Goal: Task Accomplishment & Management: Complete application form

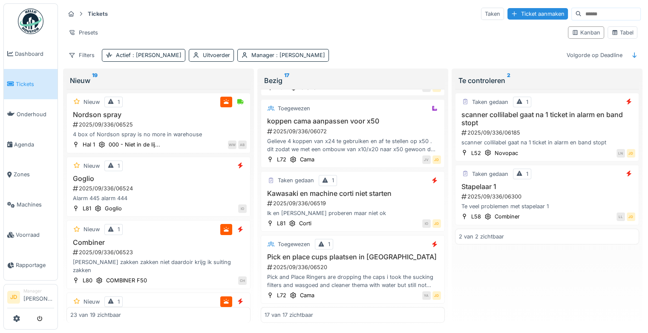
click at [29, 80] on span "Tickets" at bounding box center [35, 84] width 38 height 8
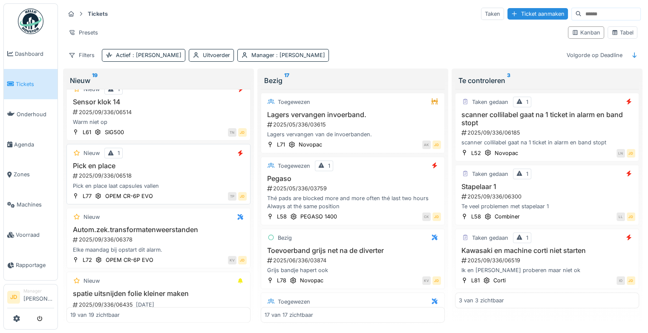
scroll to position [1021, 0]
click at [179, 178] on div "2025/09/336/06518" at bounding box center [159, 176] width 175 height 8
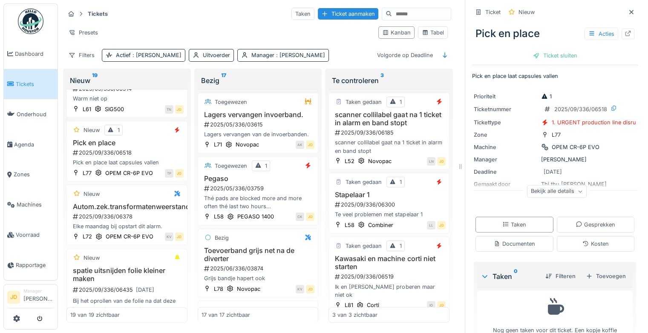
scroll to position [27, 0]
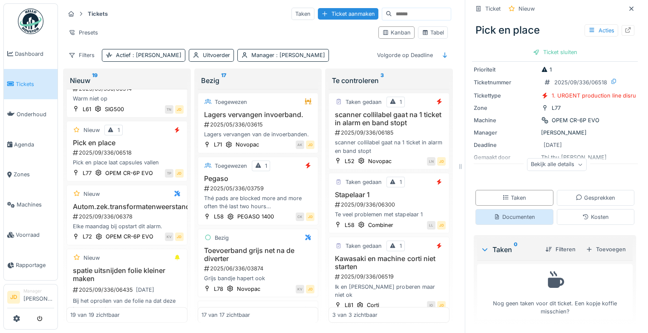
click at [516, 221] on div "Documenten" at bounding box center [514, 217] width 41 height 8
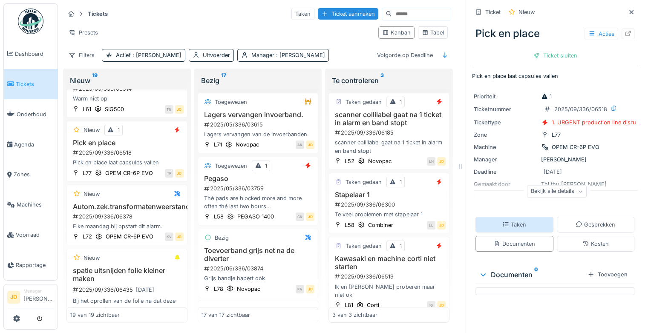
click at [509, 221] on div "Taken" at bounding box center [515, 225] width 24 height 8
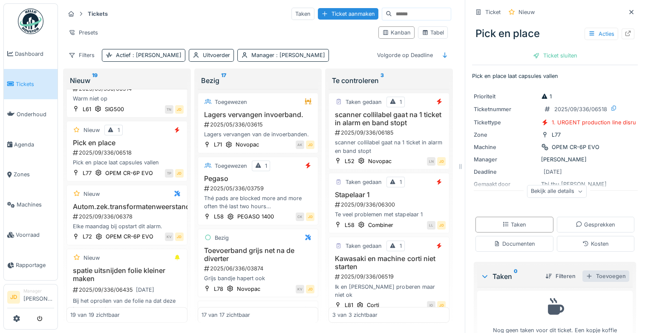
click at [607, 276] on div "Toevoegen" at bounding box center [606, 277] width 47 height 12
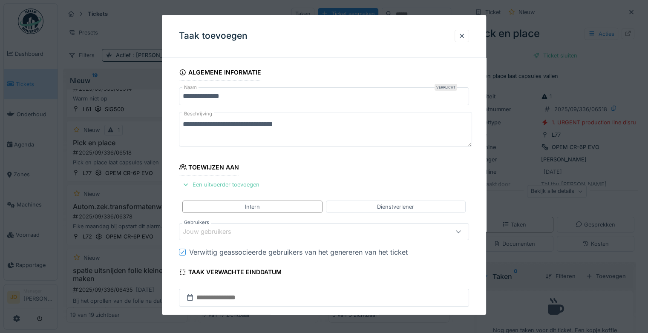
click at [222, 183] on div "Een uitvoerder toevoegen" at bounding box center [221, 185] width 84 height 12
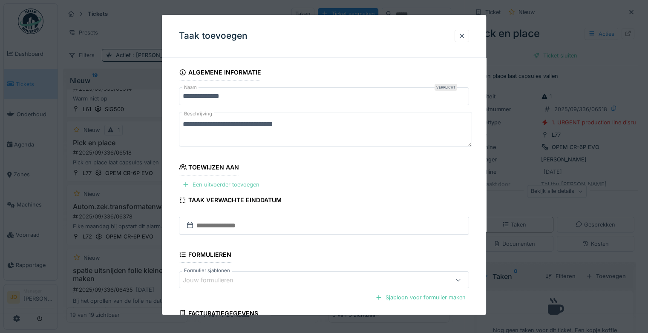
click at [222, 183] on div "Een uitvoerder toevoegen" at bounding box center [221, 185] width 84 height 12
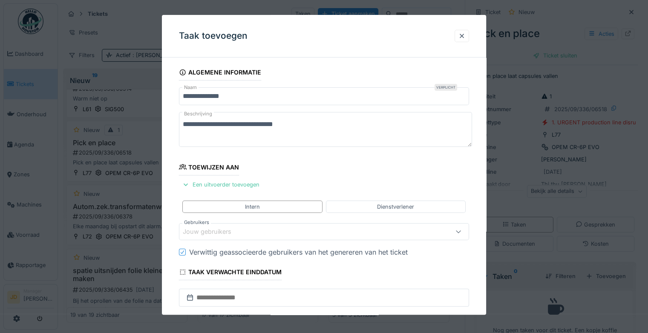
click at [221, 232] on div "Jouw gebruikers" at bounding box center [213, 232] width 61 height 9
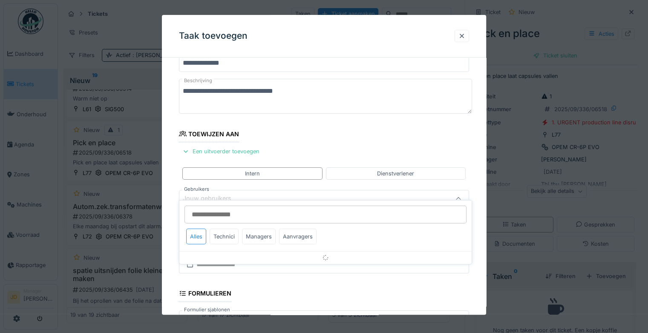
scroll to position [66, 0]
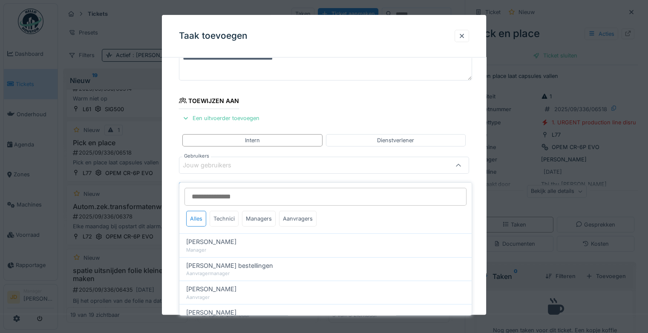
click at [226, 211] on div "Technici" at bounding box center [224, 219] width 29 height 16
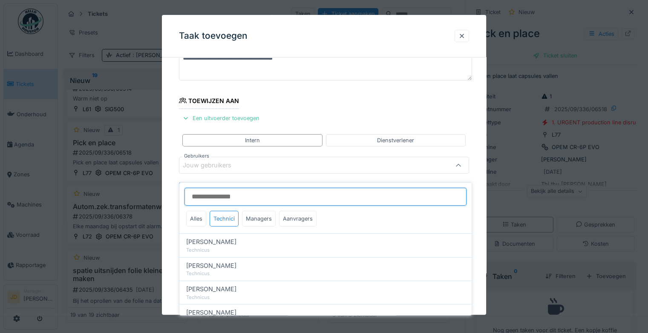
click at [225, 190] on input "Gebruikers" at bounding box center [326, 197] width 282 height 18
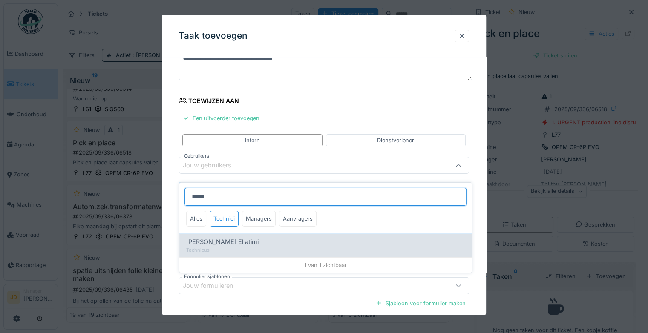
type input "*****"
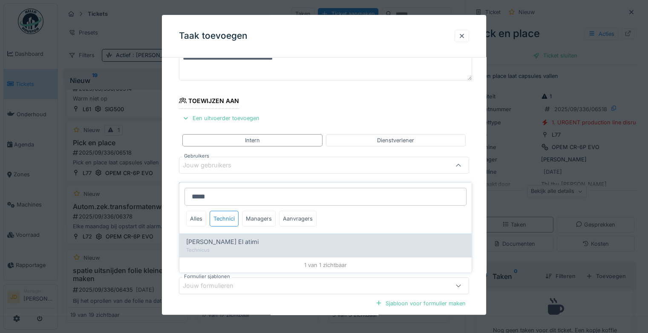
click at [209, 239] on span "Karim El atimi" at bounding box center [222, 241] width 72 height 9
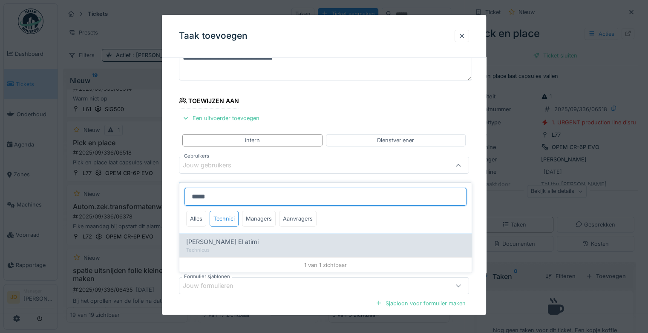
type input "****"
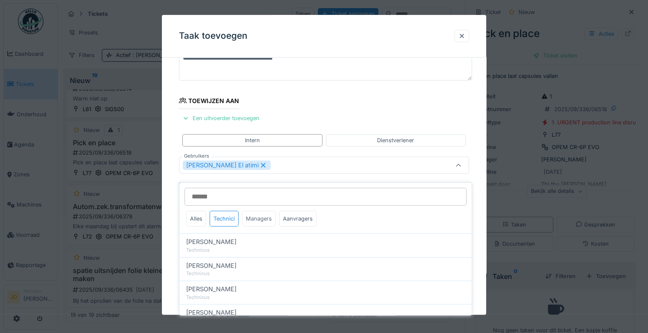
click at [254, 212] on div "Managers" at bounding box center [259, 219] width 34 height 16
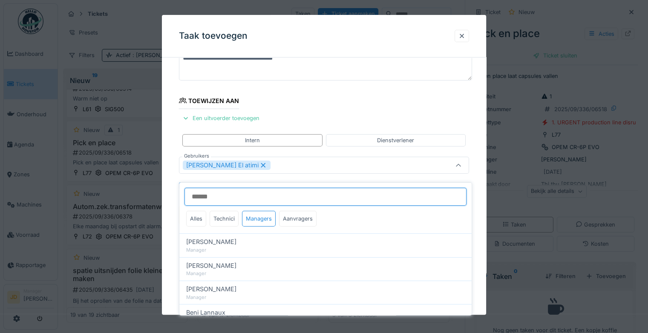
click at [240, 192] on input "Gebruikers" at bounding box center [326, 197] width 282 height 18
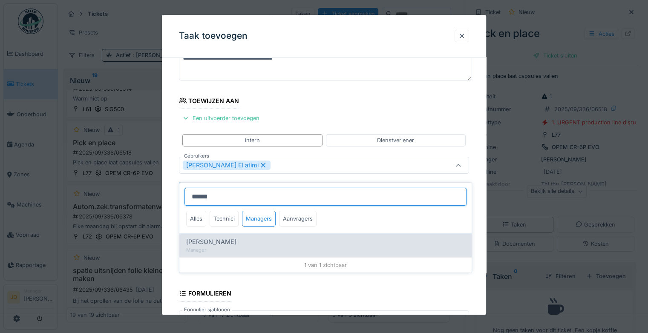
type input "******"
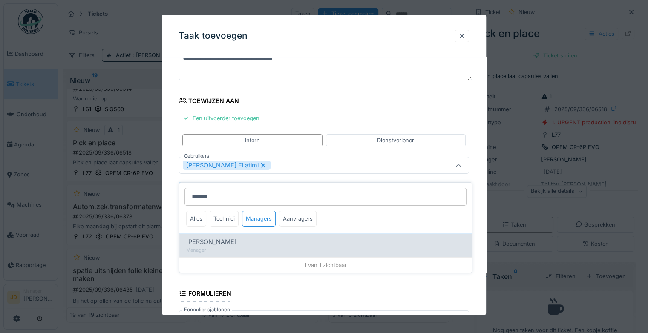
click at [243, 237] on div "[PERSON_NAME]" at bounding box center [325, 241] width 279 height 9
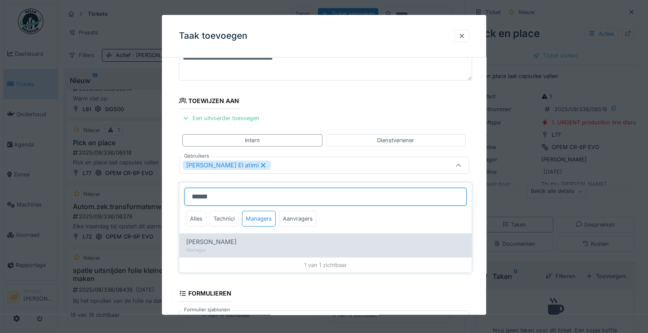
type input "*********"
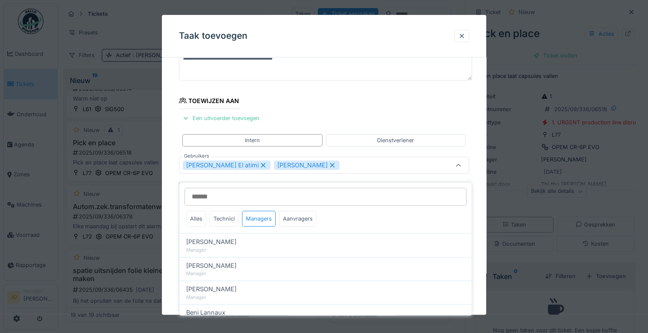
click at [460, 167] on icon at bounding box center [458, 166] width 7 height 6
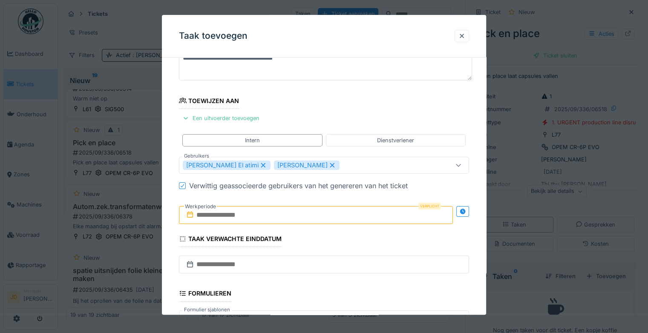
click at [234, 213] on input "text" at bounding box center [316, 215] width 274 height 18
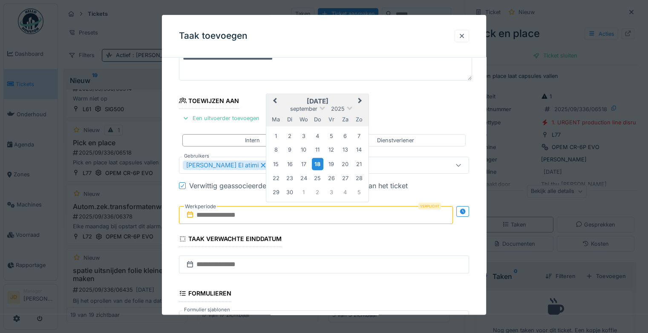
click at [319, 162] on div "18" at bounding box center [318, 164] width 12 height 12
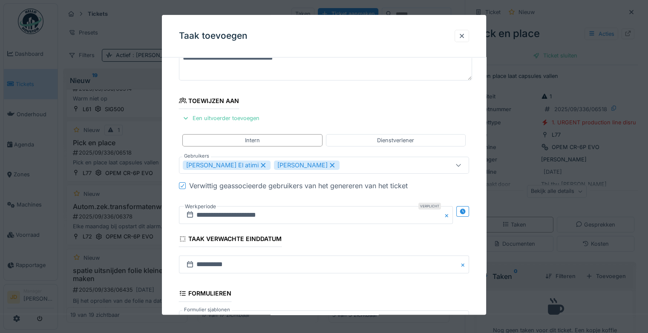
scroll to position [185, 0]
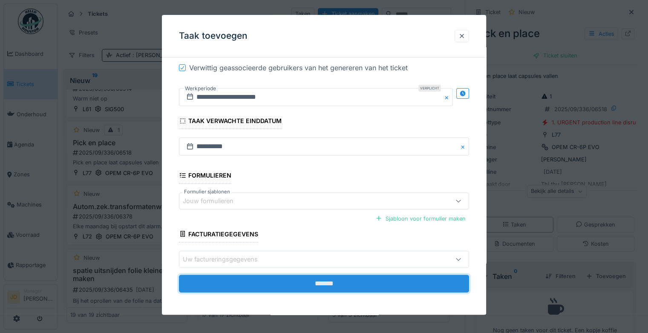
click at [309, 283] on input "*******" at bounding box center [324, 284] width 290 height 18
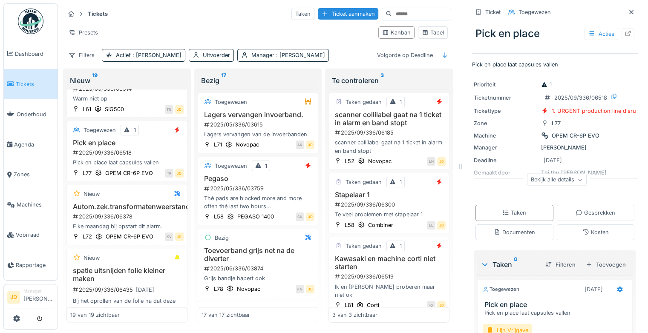
scroll to position [65, 0]
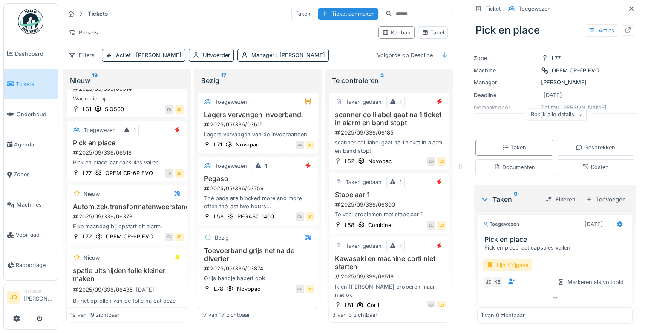
click at [498, 259] on div "Lijn Vrijgave" at bounding box center [507, 265] width 49 height 12
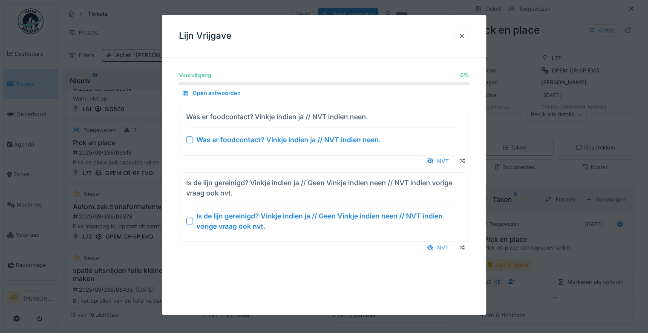
click at [190, 222] on div at bounding box center [189, 221] width 7 height 7
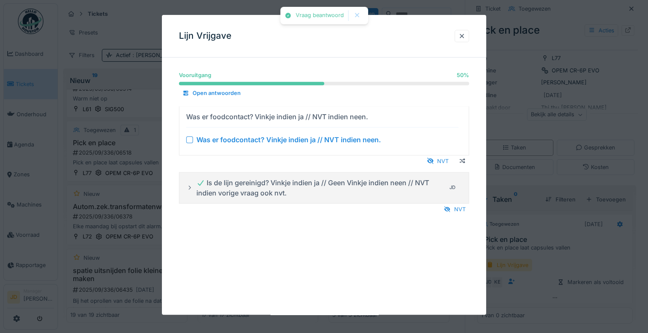
click at [188, 138] on div at bounding box center [189, 139] width 7 height 7
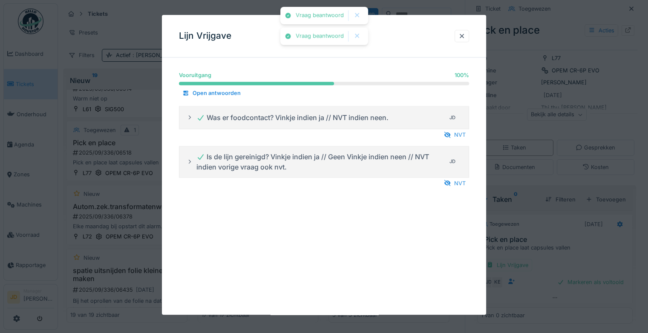
click at [539, 260] on div at bounding box center [324, 166] width 648 height 333
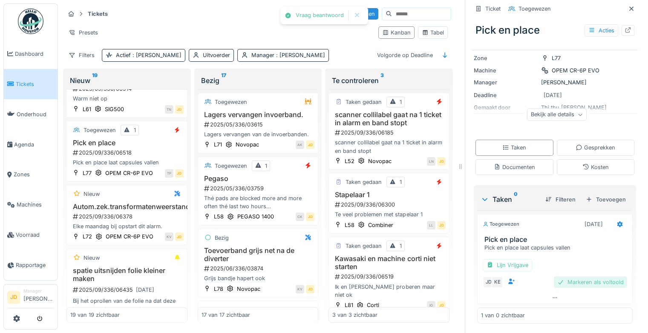
click at [557, 277] on div "Markeren als voltooid" at bounding box center [590, 283] width 73 height 12
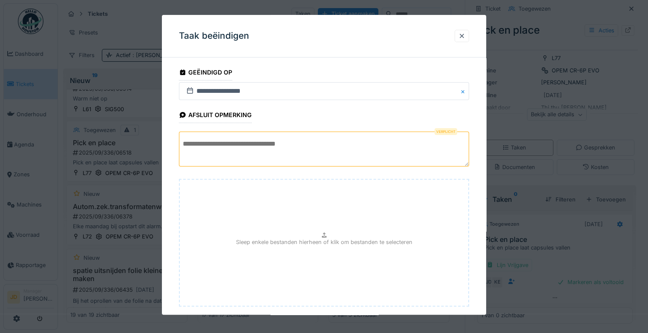
click at [305, 143] on textarea at bounding box center [324, 149] width 290 height 35
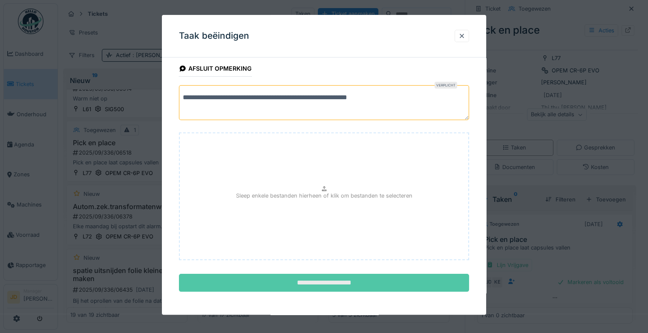
type textarea "**********"
click at [345, 274] on input "**********" at bounding box center [324, 283] width 290 height 18
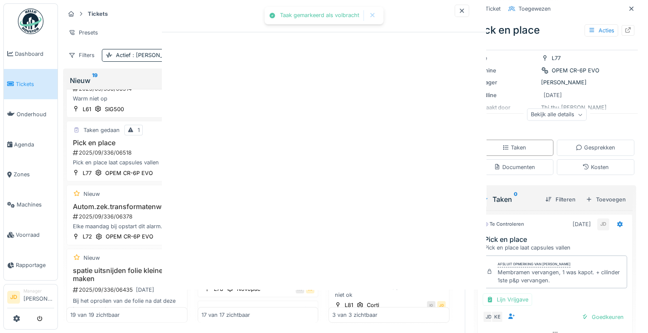
scroll to position [77, 0]
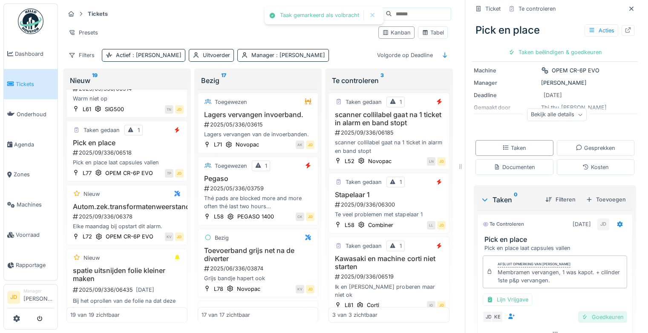
click at [582, 312] on div "Goedkeuren" at bounding box center [602, 318] width 49 height 12
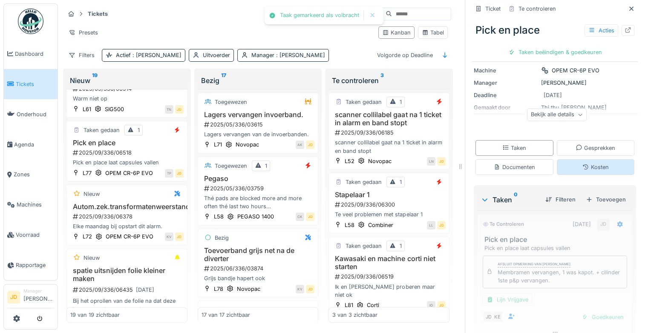
scroll to position [71, 0]
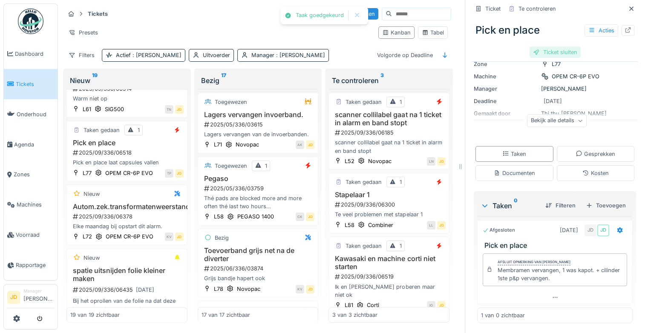
click at [552, 46] on div "Ticket sluiten" at bounding box center [555, 52] width 51 height 12
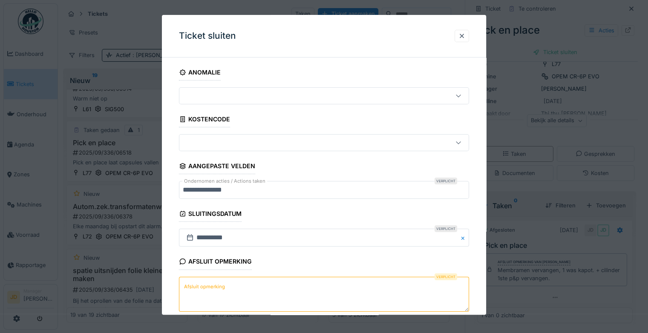
click at [217, 294] on textarea "Afsluit opmerking" at bounding box center [324, 294] width 290 height 35
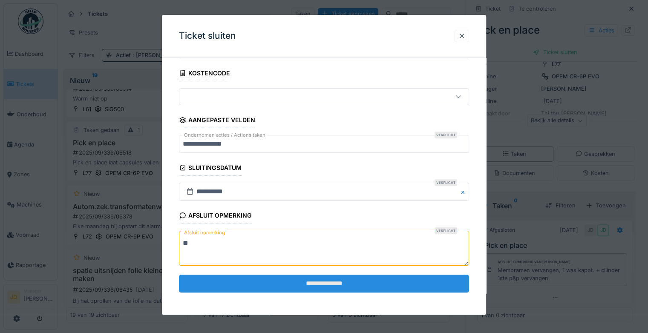
type textarea "**"
click at [240, 286] on input "**********" at bounding box center [324, 284] width 290 height 18
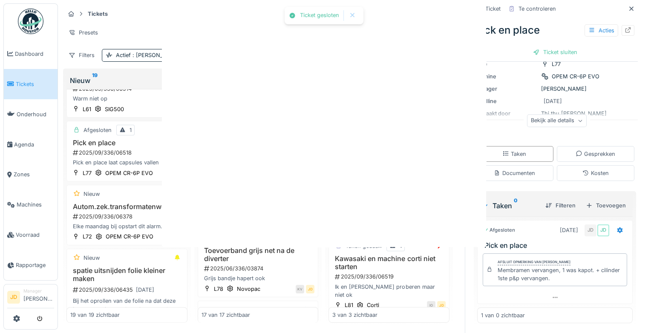
scroll to position [0, 0]
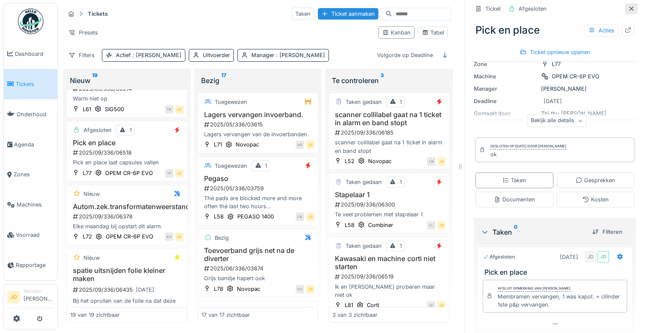
click at [628, 6] on icon at bounding box center [631, 9] width 7 height 6
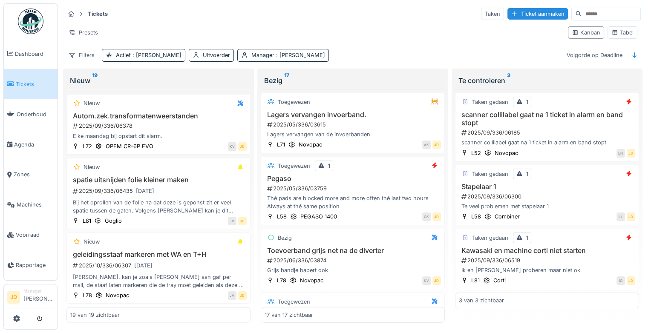
scroll to position [1021, 0]
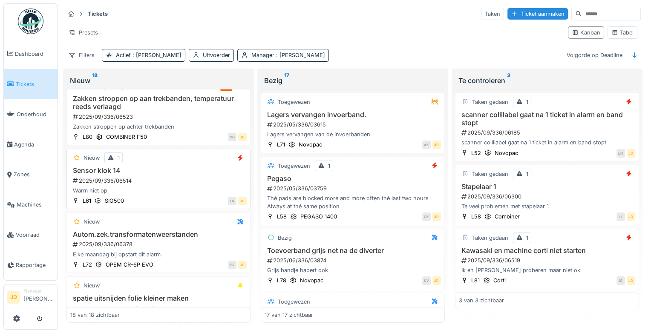
scroll to position [952, 0]
click at [188, 123] on div "Zakken stroppen op achter trekbanden" at bounding box center [158, 127] width 176 height 8
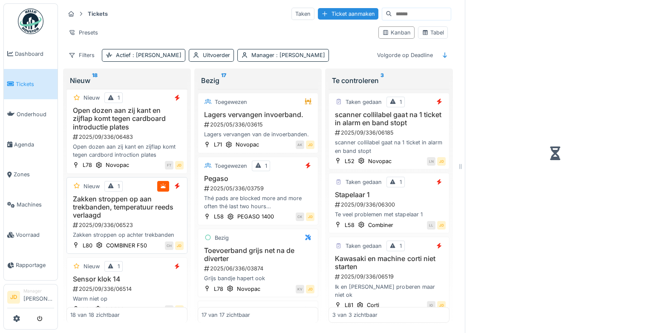
scroll to position [1066, 0]
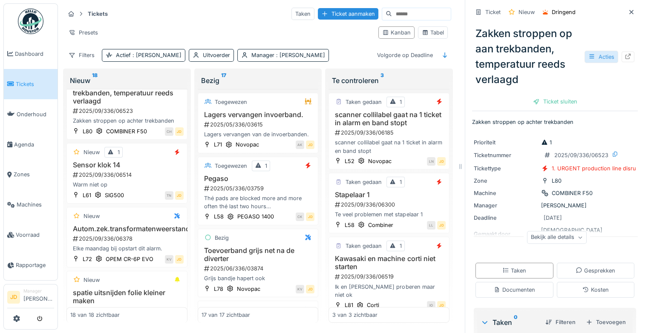
click at [590, 51] on div "Acties" at bounding box center [602, 57] width 34 height 12
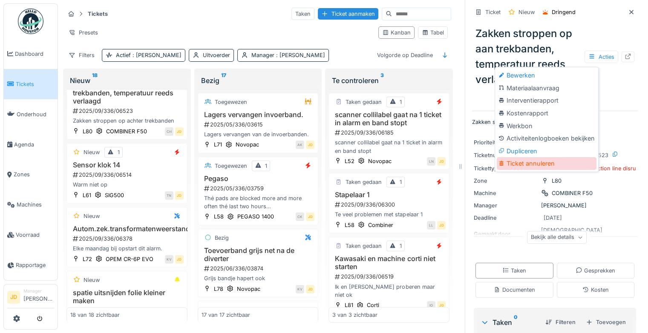
click at [526, 157] on div "Ticket annuleren" at bounding box center [547, 163] width 100 height 13
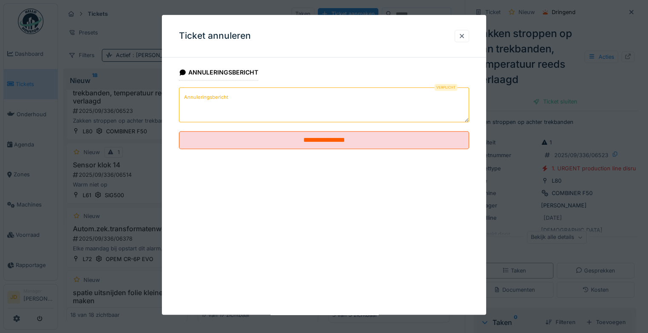
click at [249, 103] on textarea "Annuleringsbericht" at bounding box center [324, 104] width 290 height 35
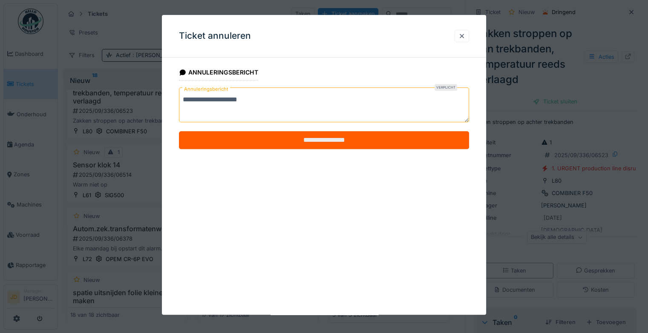
type textarea "**********"
click at [264, 135] on input "**********" at bounding box center [324, 140] width 290 height 18
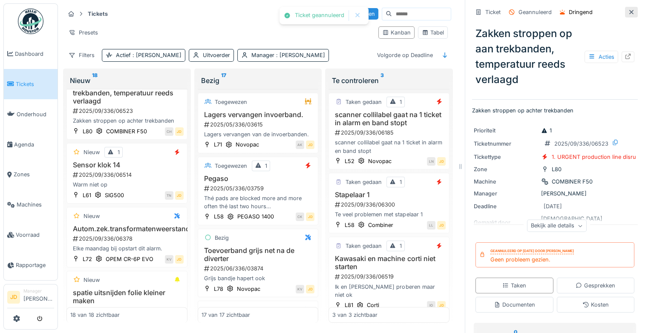
click at [628, 9] on icon at bounding box center [631, 12] width 7 height 6
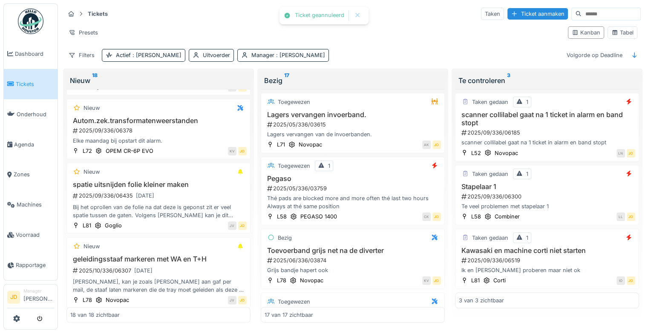
scroll to position [952, 0]
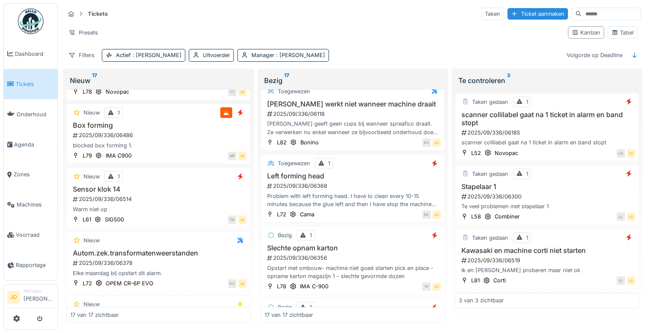
scroll to position [393, 0]
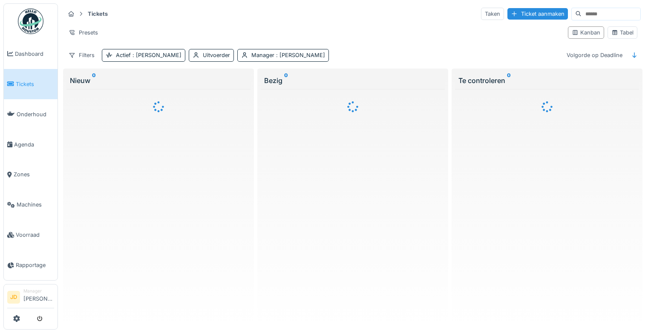
scroll to position [6, 0]
